Goal: Communication & Community: Answer question/provide support

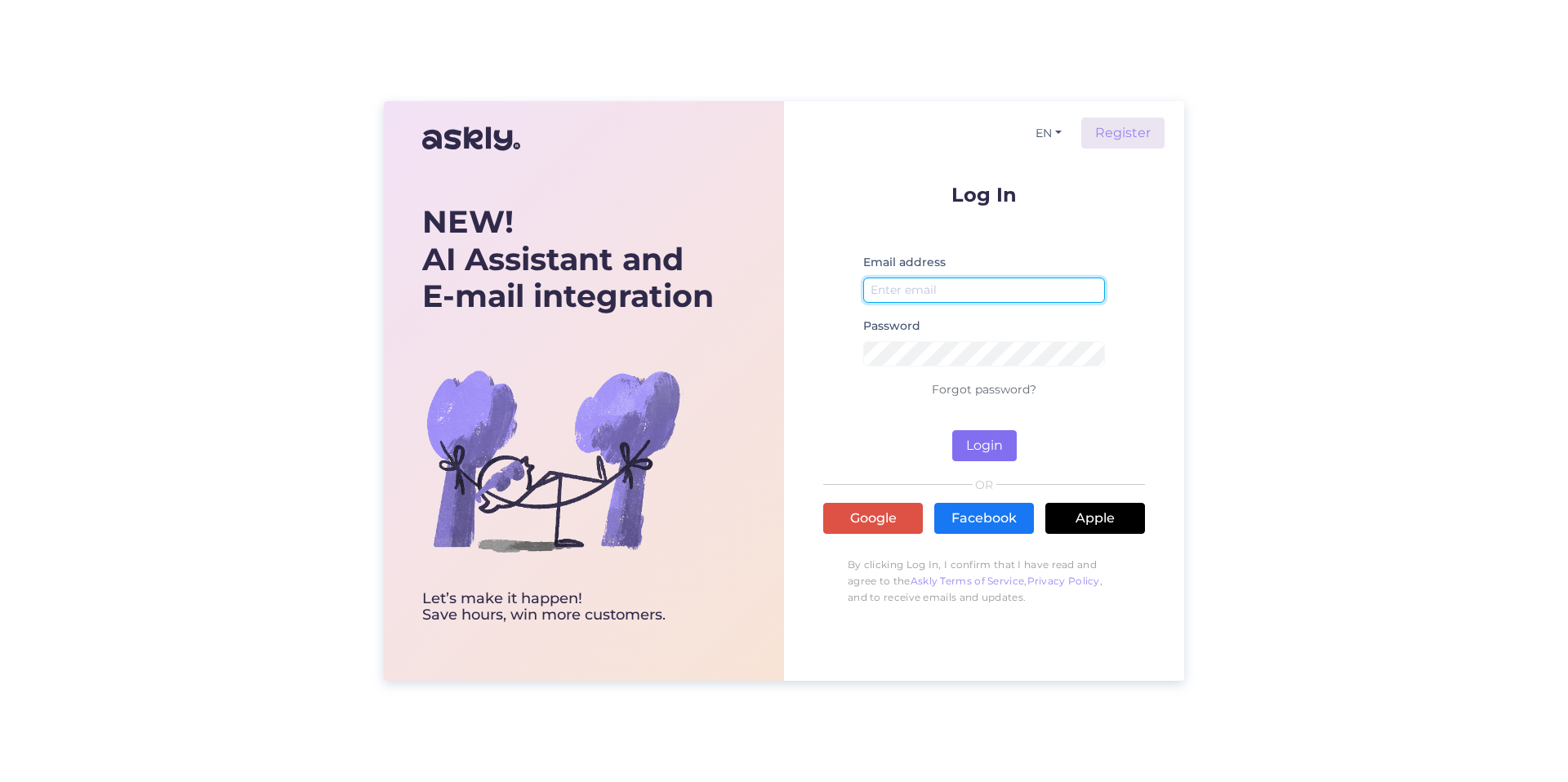
type input "[PERSON_NAME][EMAIL_ADDRESS][DOMAIN_NAME]"
click at [979, 442] on button "Login" at bounding box center [984, 446] width 64 height 31
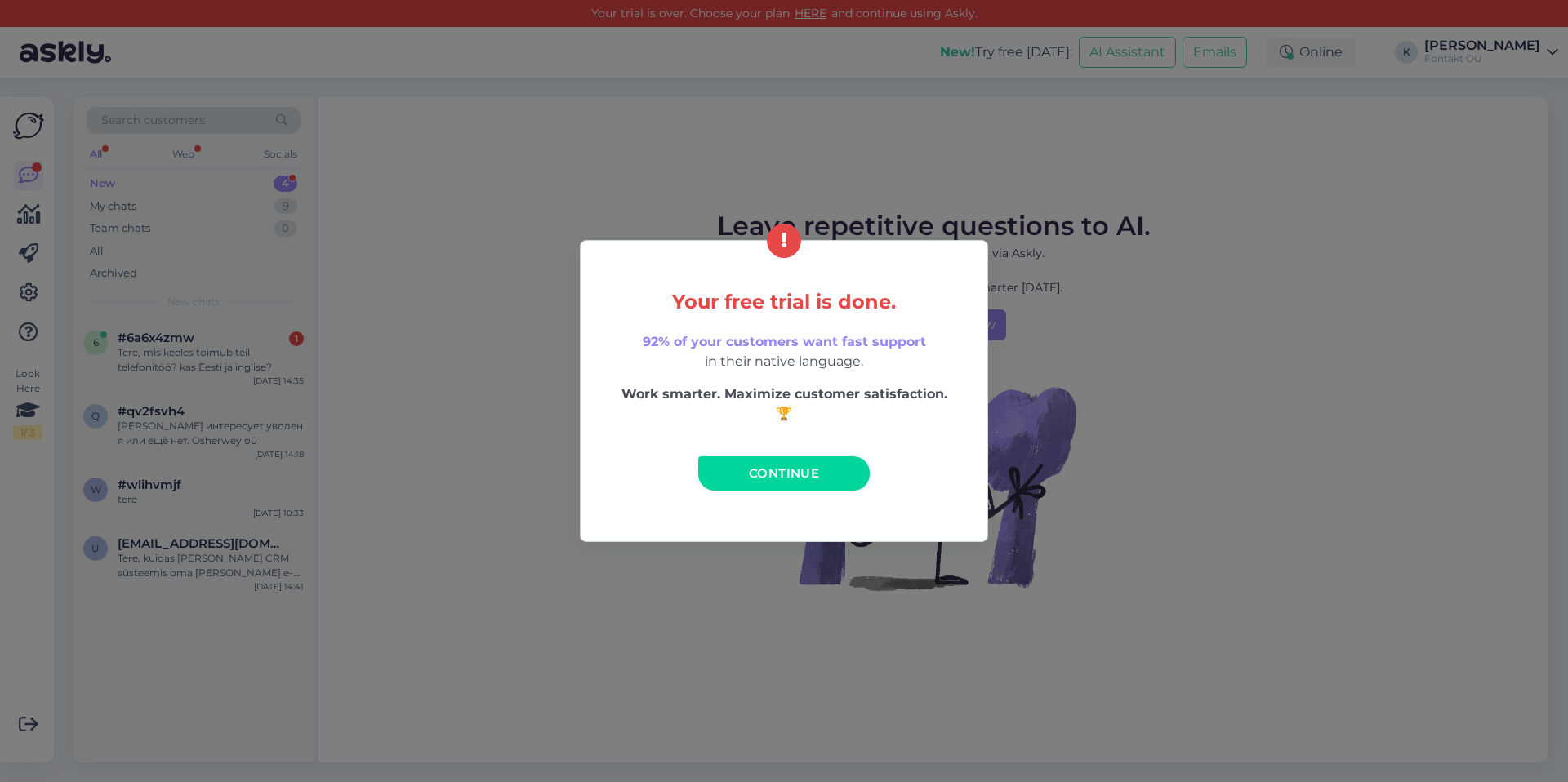
click at [987, 223] on div "Your free trial is done. 92% of your customers want fast support in their nativ…" at bounding box center [784, 391] width 1568 height 782
click at [774, 470] on span "Continue" at bounding box center [784, 473] width 70 height 16
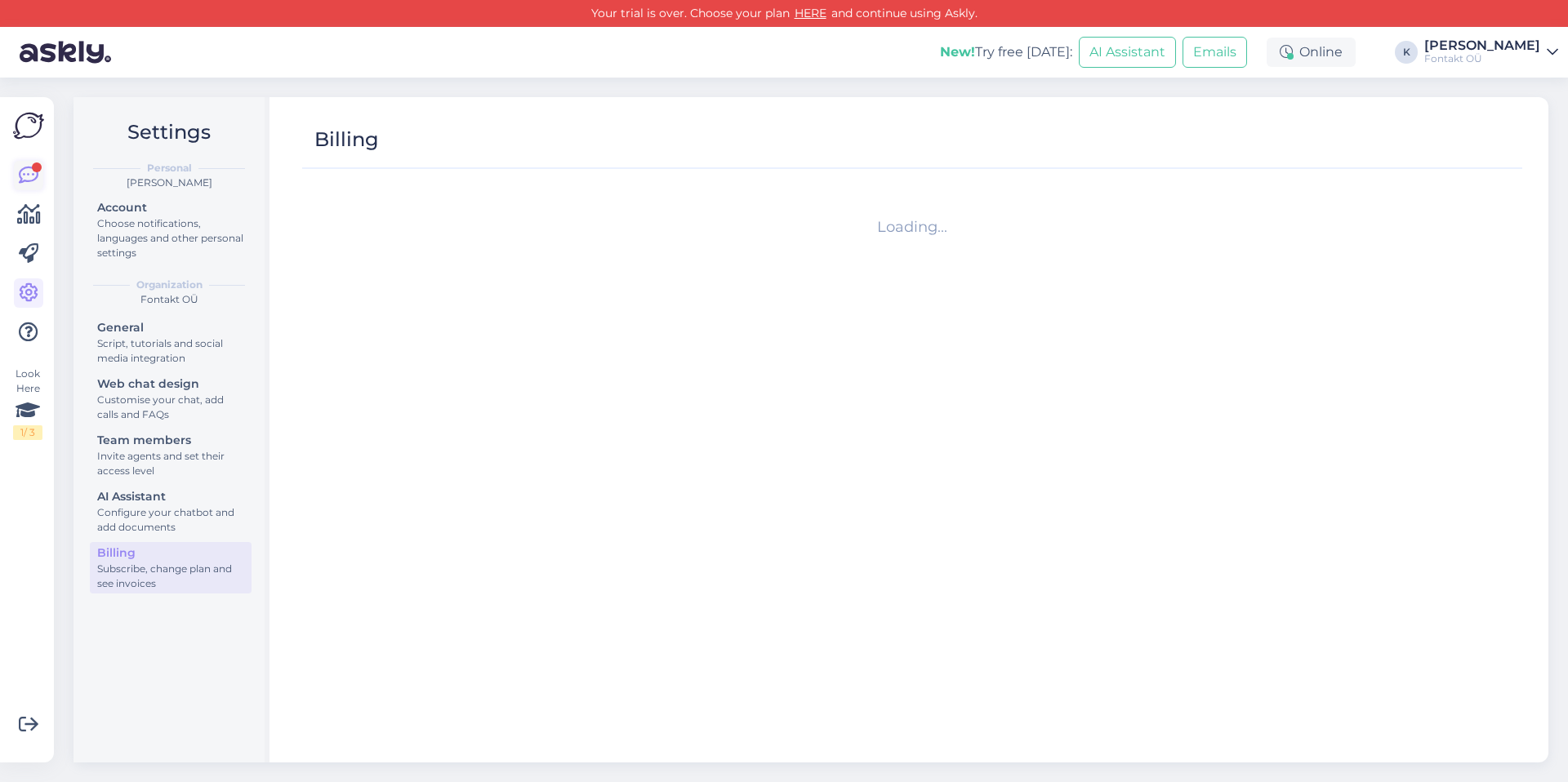
click at [25, 177] on icon at bounding box center [28, 175] width 19 height 19
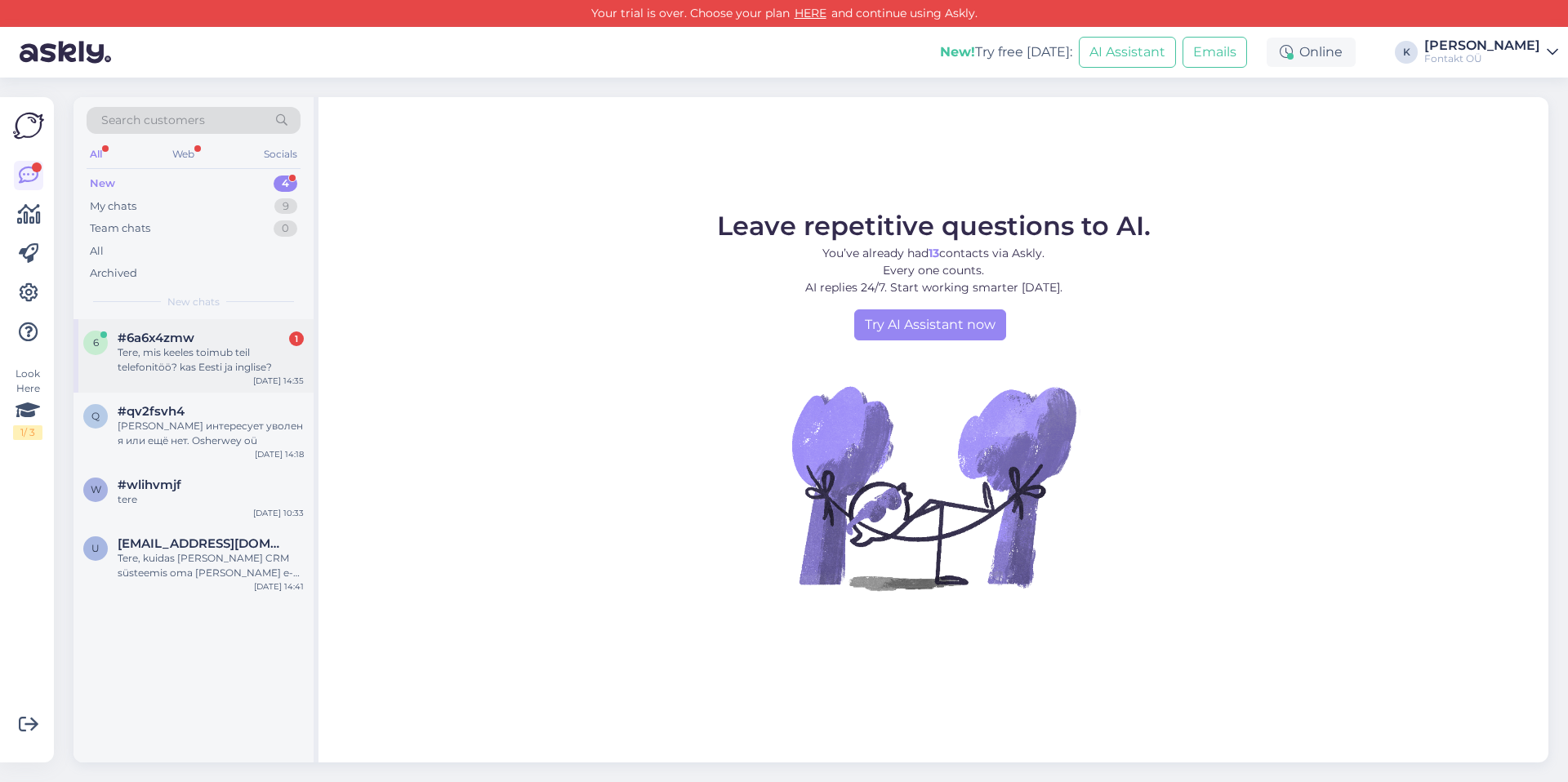
click at [207, 343] on div "#6a6x4zmw 1" at bounding box center [210, 338] width 186 height 15
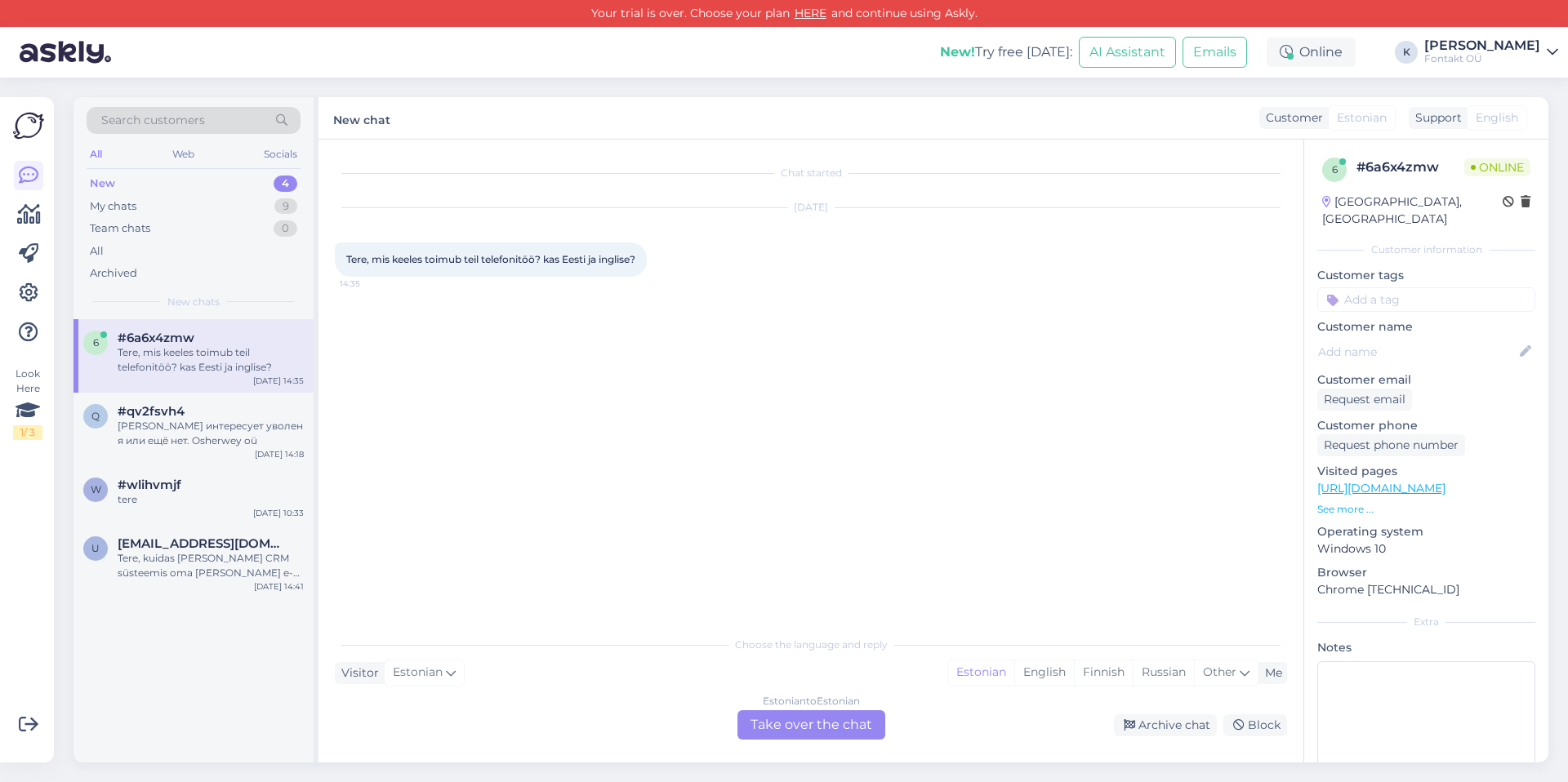
click at [790, 721] on div "Estonian to Estonian Take over the chat" at bounding box center [811, 725] width 148 height 29
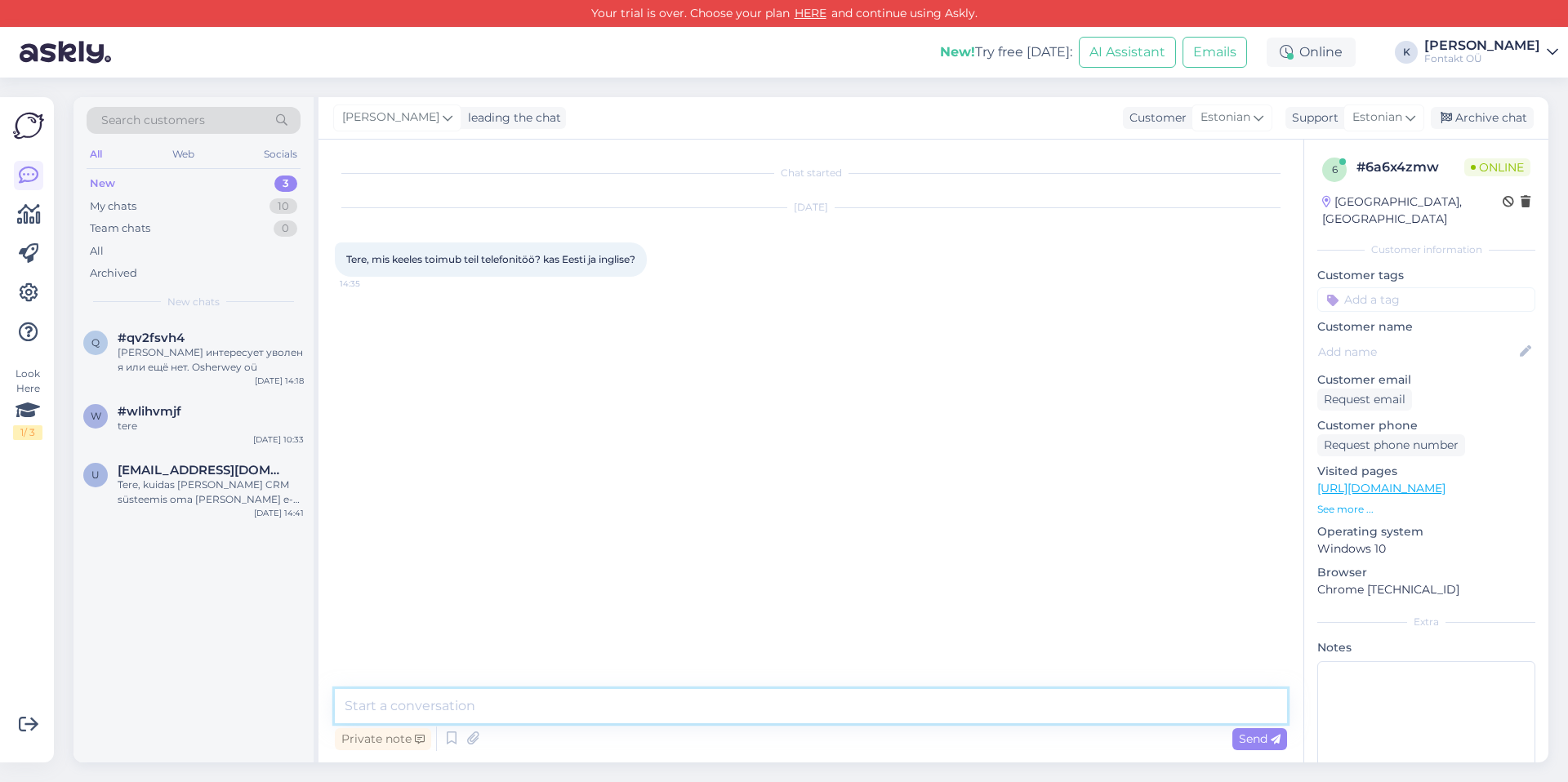
click at [528, 706] on textarea at bounding box center [811, 706] width 952 height 34
click at [620, 706] on textarea "Tere! Meil on helistajaid väga erinevate keeltega. Milliste keelte vastu tunnet…" at bounding box center [811, 686] width 952 height 74
click at [638, 703] on textarea "Tere! Meil on helistajaid väga erinevate keeltest. Milliste keelte vastu tunnet…" at bounding box center [811, 686] width 952 height 74
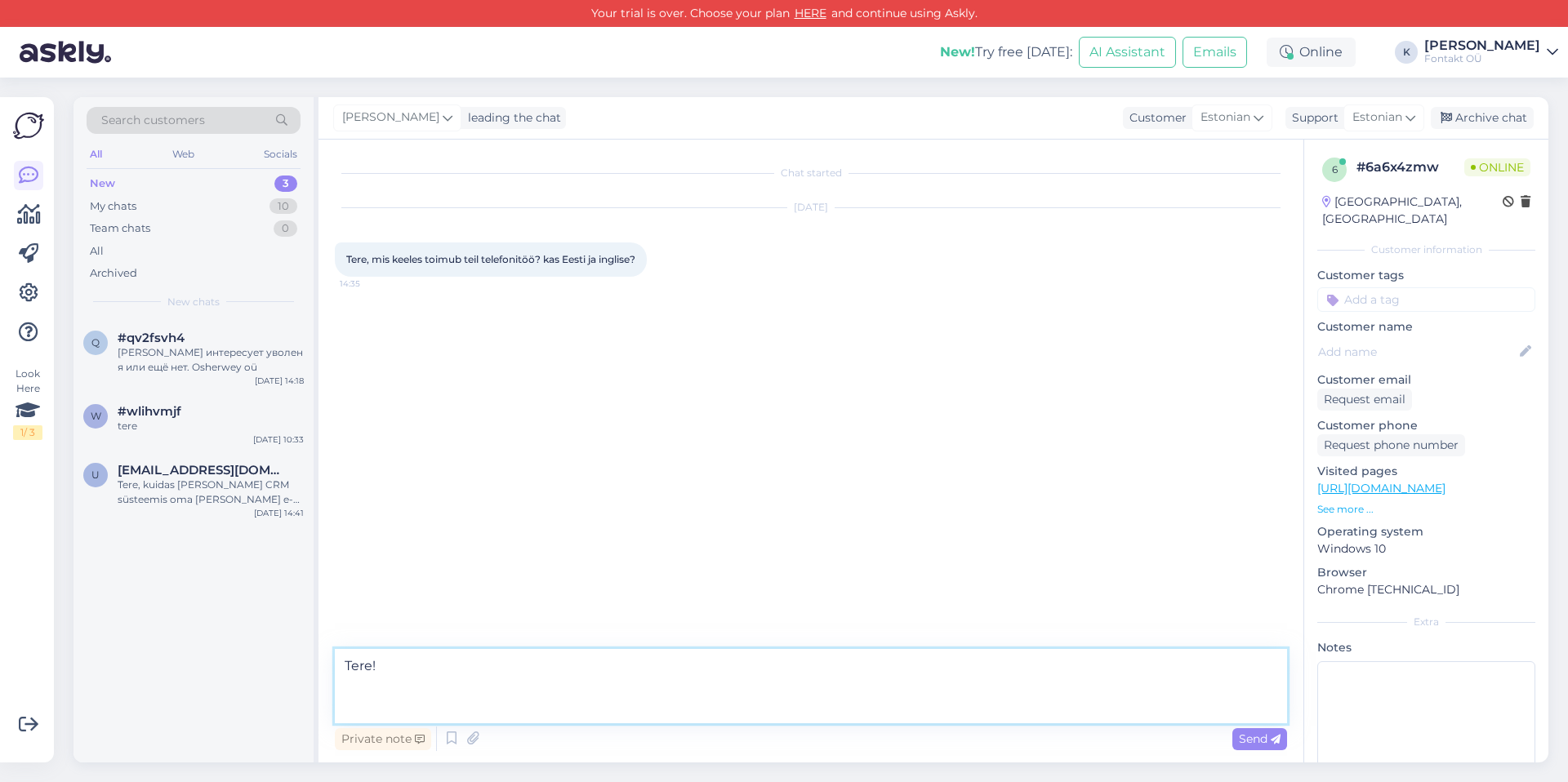
type textarea "Tere!"
paste textarea "Meil on helistajaid väga erinevate keeltest. Milliste keelte vastu tunnete huvi?"
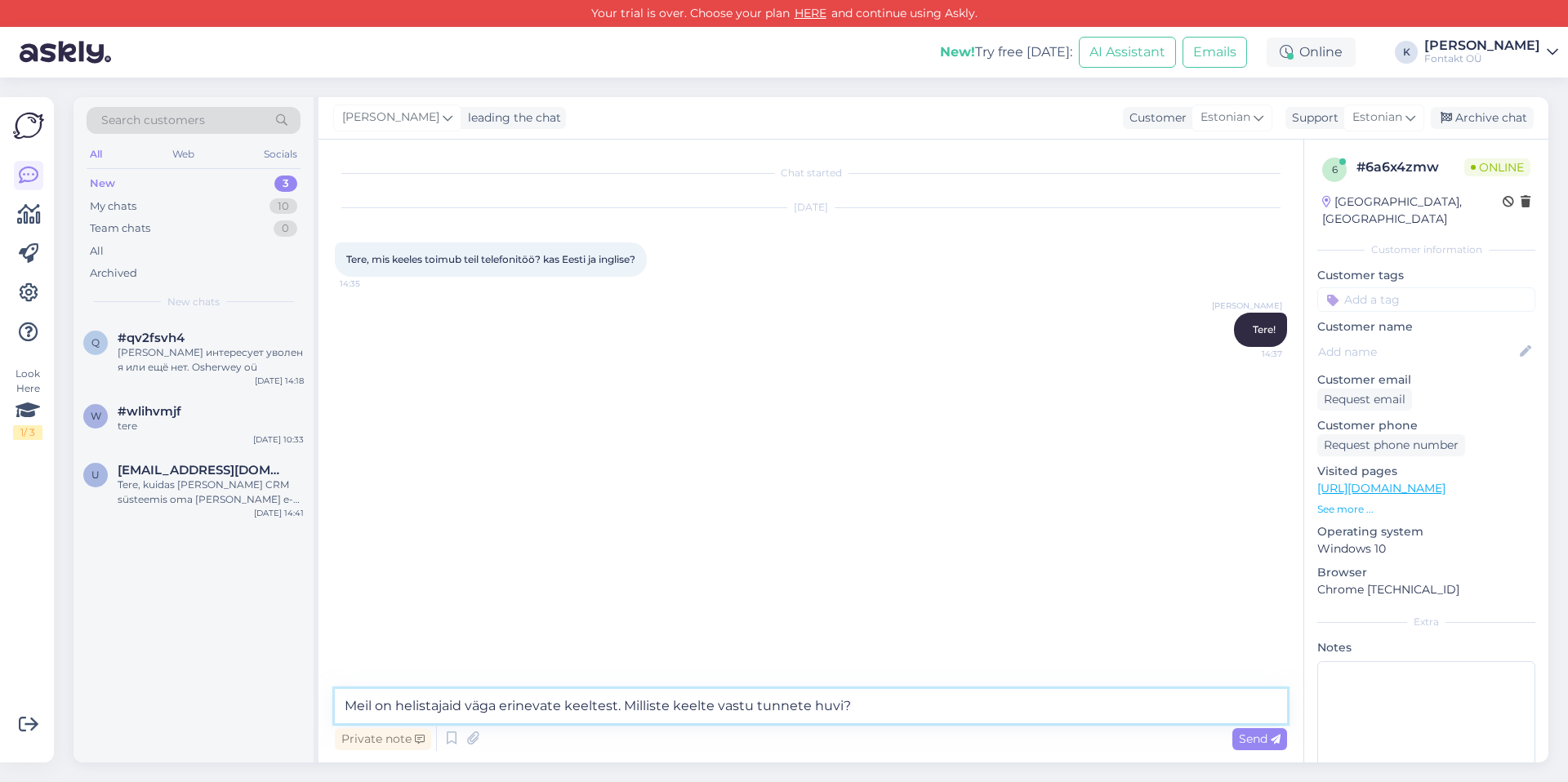
click at [613, 699] on textarea "Meil on helistajaid väga erinevate keeltest. Milliste keelte vastu tunnete huvi?" at bounding box center [811, 706] width 952 height 34
drag, startPoint x: 619, startPoint y: 706, endPoint x: 467, endPoint y: 706, distance: 152.0
click at [467, 706] on textarea "Meil on helistajaid väga erinevate keeltega. Milliste keelte vastu tunnete huvi?" at bounding box center [811, 706] width 952 height 34
drag, startPoint x: 920, startPoint y: 713, endPoint x: 681, endPoint y: 711, distance: 239.0
click at [681, 711] on textarea "Meil on helistajaid, kes räägivad väga erinevaid keeli. Milliste keelte vastu t…" at bounding box center [811, 706] width 952 height 34
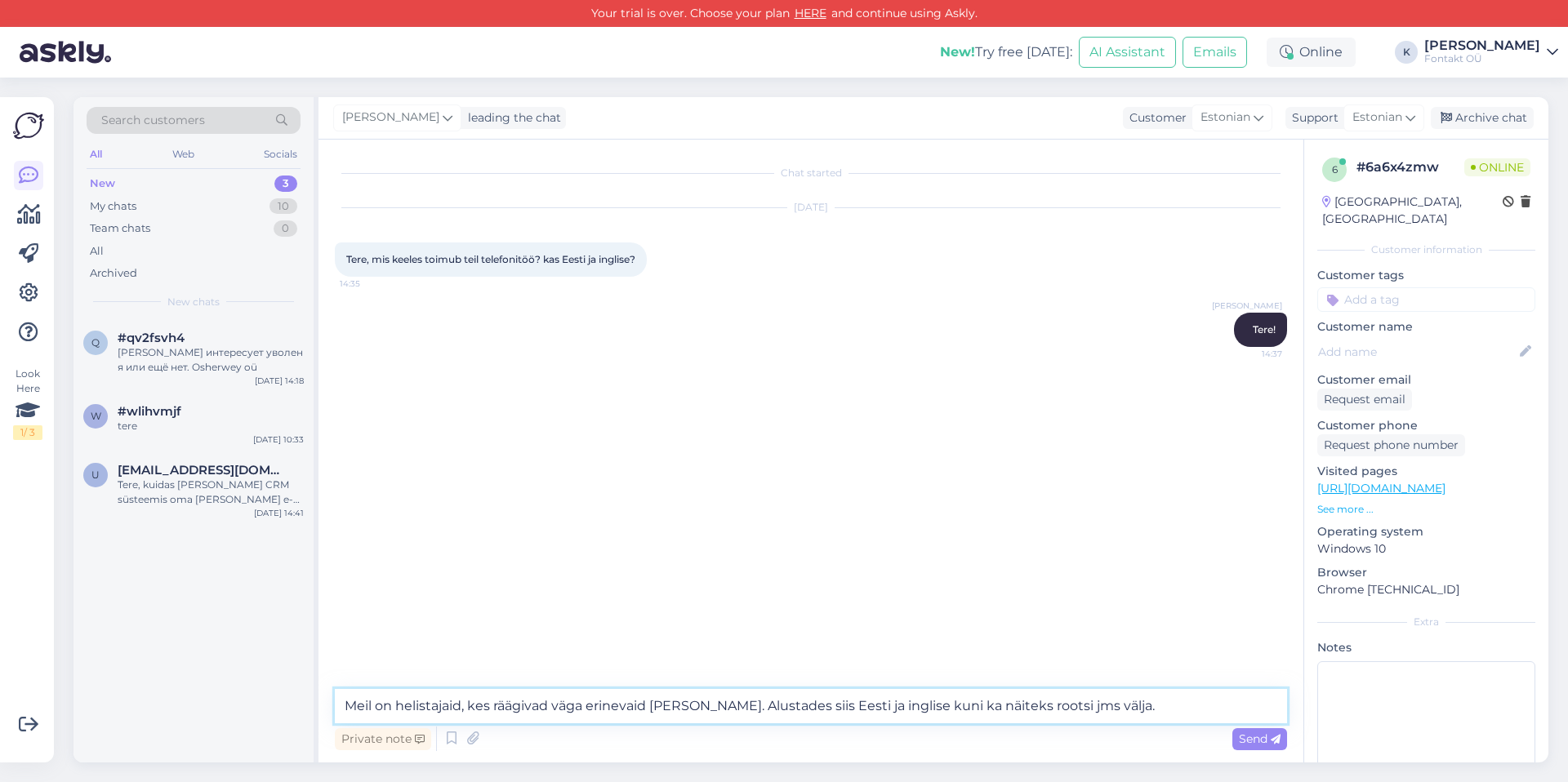
type textarea "Meil on helistajaid, kes räägivad väga erinevaid keeli. Alustades siis Eesti ja…"
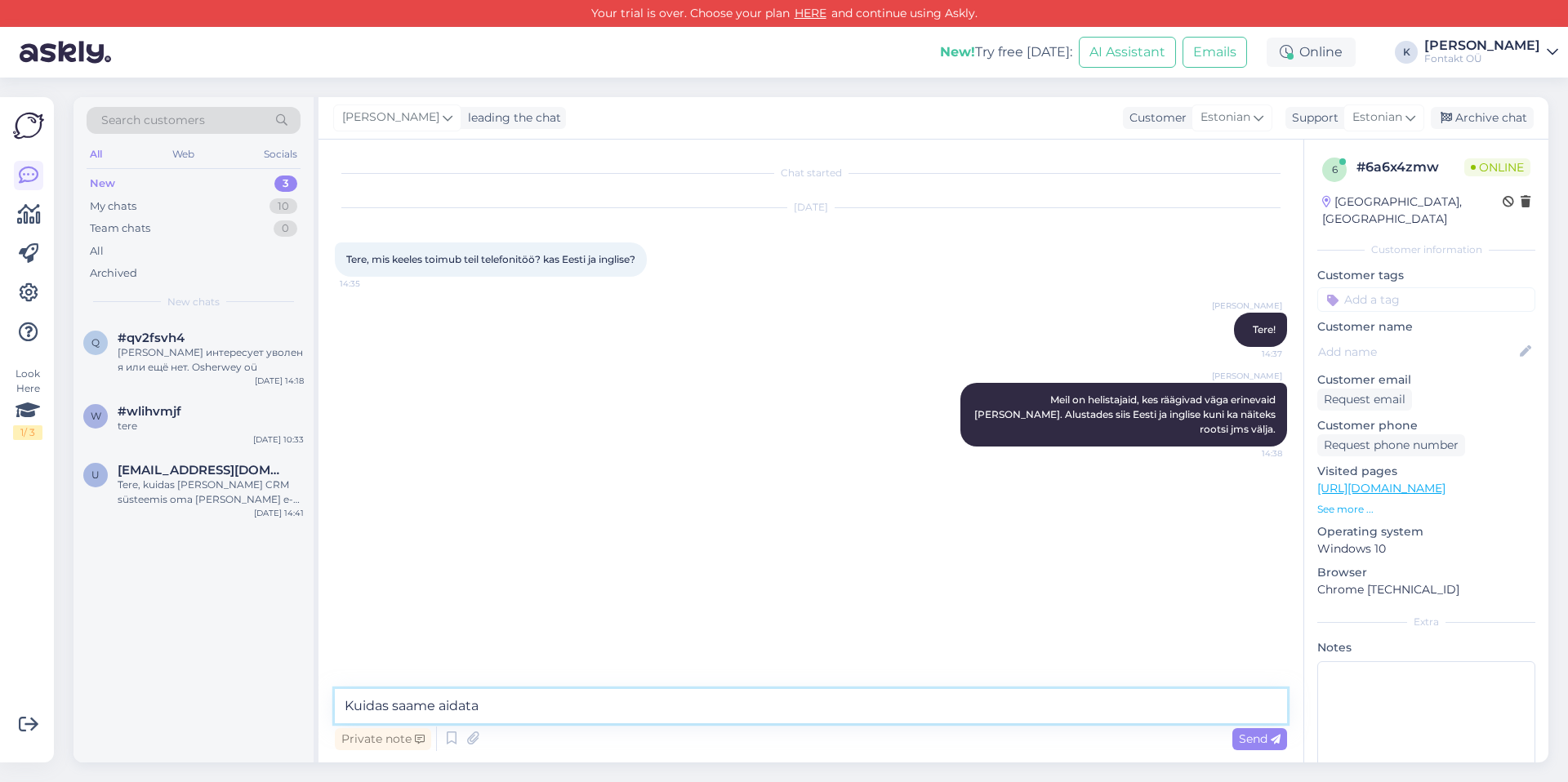
type textarea "Kuidas saame aidata?"
click at [803, 432] on div "Kristin Meil on helistajaid, kes räägivad väga erinevaid keeli. Alustades siis …" at bounding box center [811, 415] width 952 height 100
